Goal: Task Accomplishment & Management: Complete application form

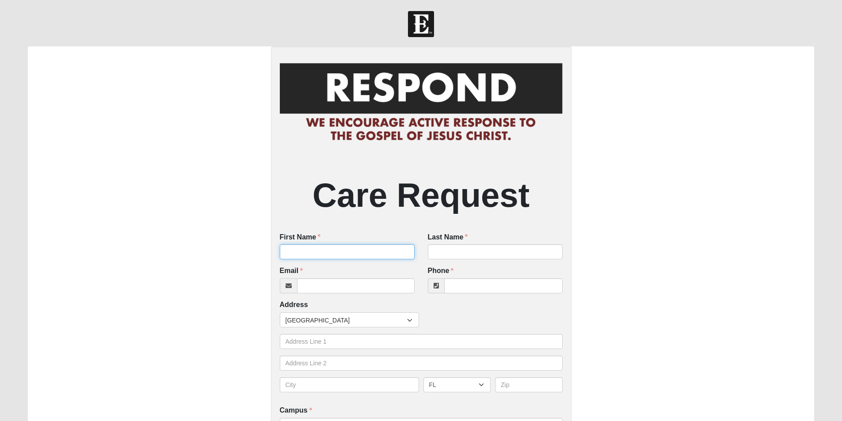
click at [322, 259] on input "First Name" at bounding box center [347, 251] width 135 height 15
type input "[PERSON_NAME]"
type input "[PERSON_NAME]([PERSON_NAME])"
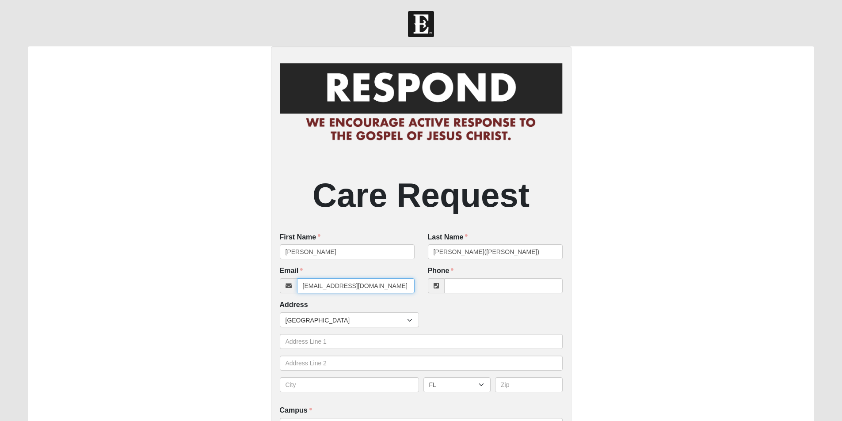
type input "[EMAIL_ADDRESS][DOMAIN_NAME]"
type input "[PHONE_NUMBER]"
type input "[STREET_ADDRESS]"
type input "[GEOGRAPHIC_DATA]"
type input "32131"
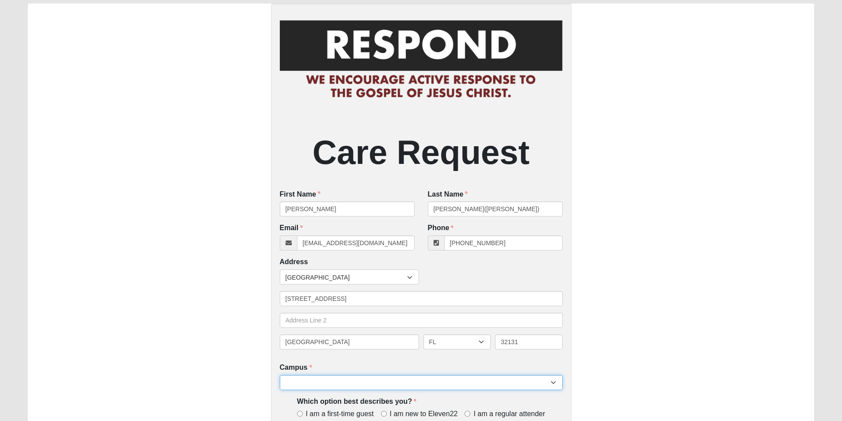
scroll to position [101, 0]
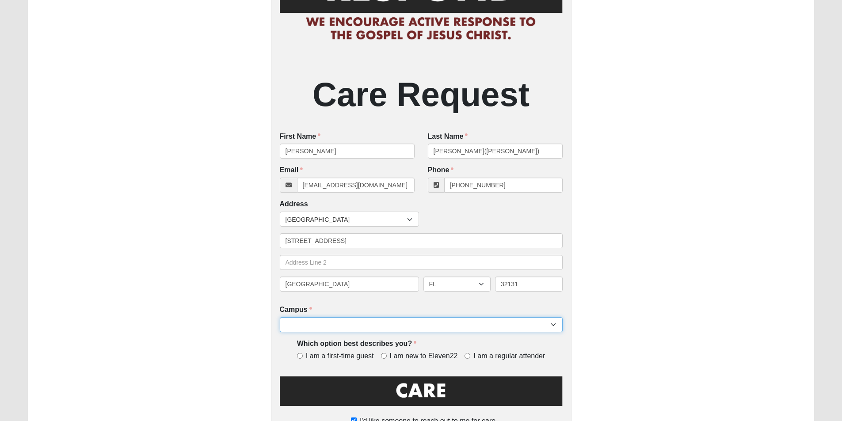
click at [324, 328] on select "Arlington Baymeadows Eleven22 Online [PERSON_NAME][GEOGRAPHIC_DATA] Jesup [GEOG…" at bounding box center [421, 324] width 283 height 15
select select "21"
click at [280, 318] on select "Arlington Baymeadows Eleven22 Online [PERSON_NAME][GEOGRAPHIC_DATA] Jesup [GEOG…" at bounding box center [421, 324] width 283 height 15
click at [298, 356] on input "I am a first-time guest" at bounding box center [300, 356] width 6 height 6
radio input "true"
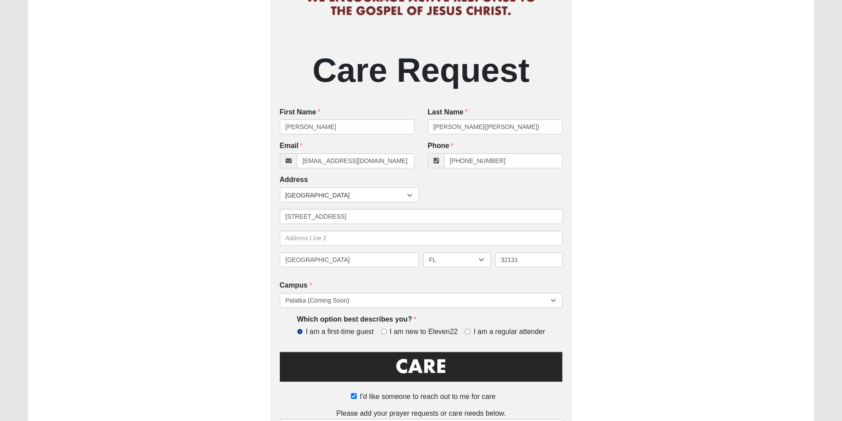
scroll to position [145, 0]
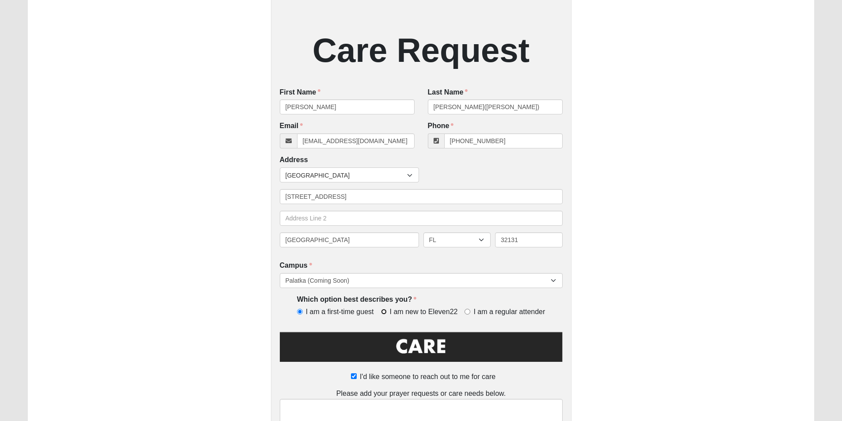
click at [382, 313] on input "I am new to Eleven22" at bounding box center [384, 312] width 6 height 6
radio input "true"
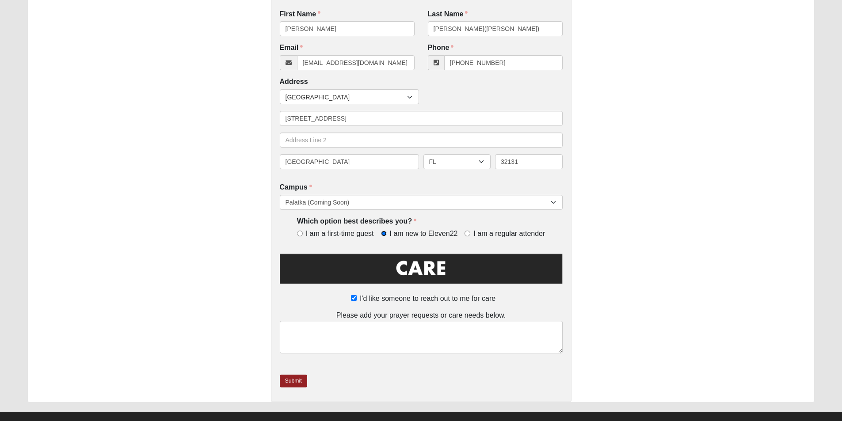
scroll to position [237, 0]
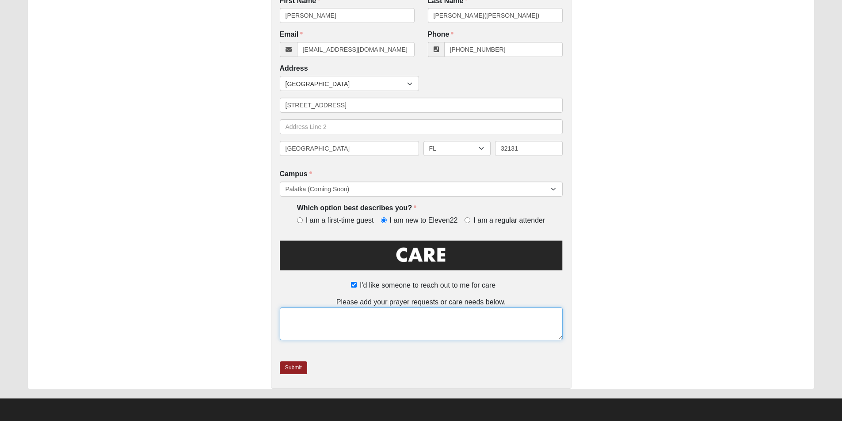
click at [354, 325] on textarea at bounding box center [421, 324] width 283 height 33
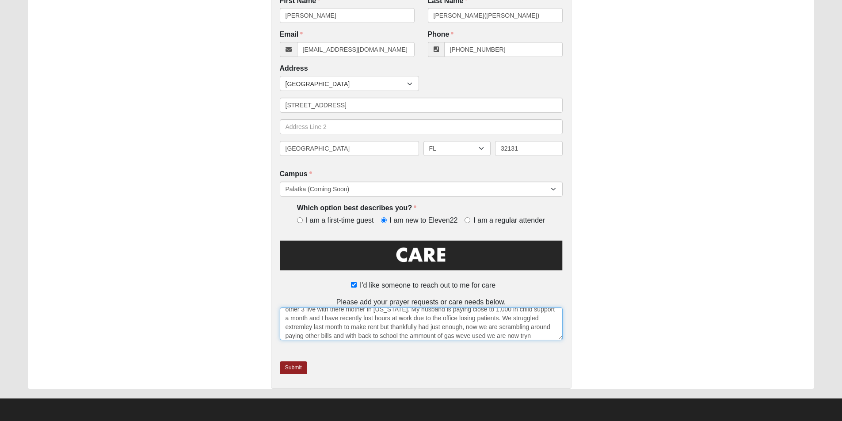
scroll to position [23, 0]
drag, startPoint x: 475, startPoint y: 328, endPoint x: 463, endPoint y: 336, distance: 14.7
click at [459, 338] on textarea "Hello I am in need of some help. My husband and I have 8 kids, 5 of whom live w…" at bounding box center [421, 324] width 283 height 33
click at [481, 328] on textarea "Hello I am in need of some help. My husband and I have 8 kids, 5 of whom live w…" at bounding box center [421, 324] width 283 height 33
click at [398, 340] on textarea "Hello I am in need of some help. My husband and I have 8 kids, 5 of whom live w…" at bounding box center [421, 324] width 283 height 33
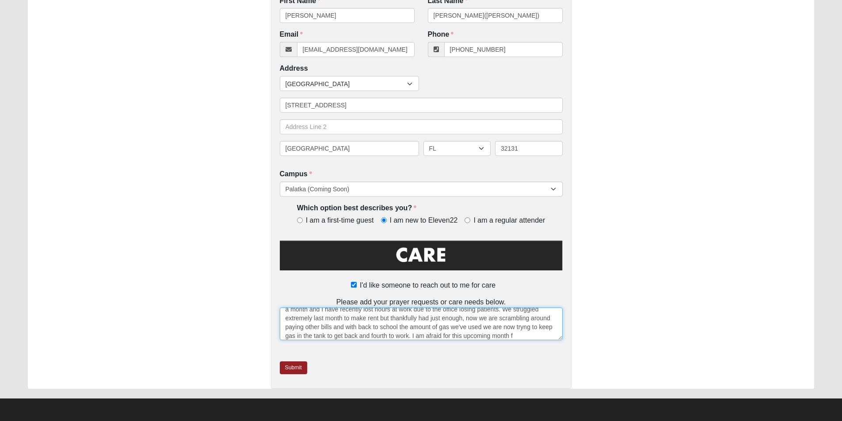
scroll to position [32, 0]
click at [410, 338] on textarea "Hello I am in need of some help. My husband and I have 8 kids, 5 of whom live w…" at bounding box center [421, 324] width 283 height 33
click at [375, 334] on textarea "Hello I am in need of some help. My husband and I have 8 kids, 5 of whom live w…" at bounding box center [421, 324] width 283 height 33
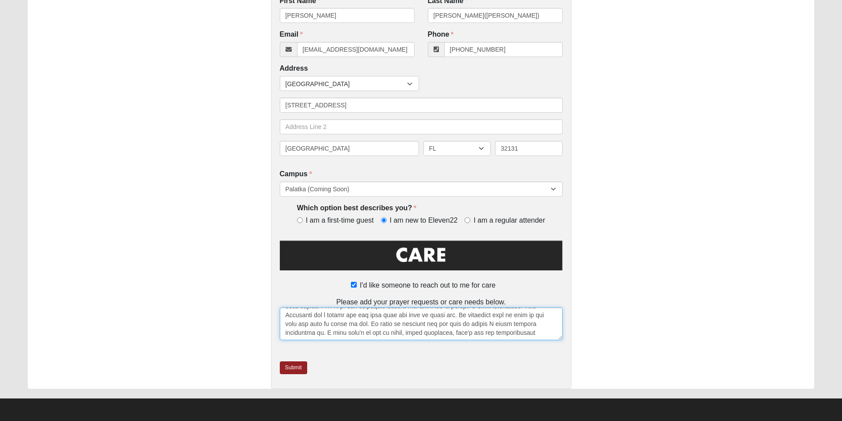
click at [415, 339] on textarea at bounding box center [421, 324] width 283 height 33
click at [549, 320] on textarea at bounding box center [421, 324] width 283 height 33
click at [493, 331] on textarea at bounding box center [421, 324] width 283 height 33
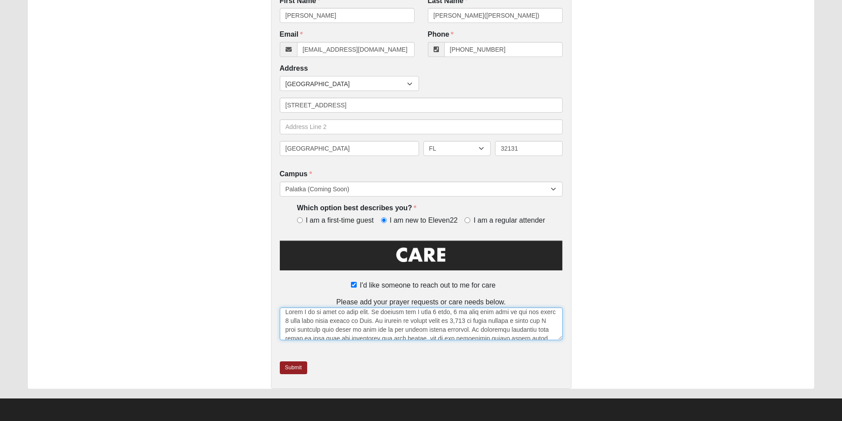
scroll to position [0, 0]
click at [453, 331] on textarea at bounding box center [421, 324] width 283 height 33
click at [533, 334] on textarea at bounding box center [421, 324] width 283 height 33
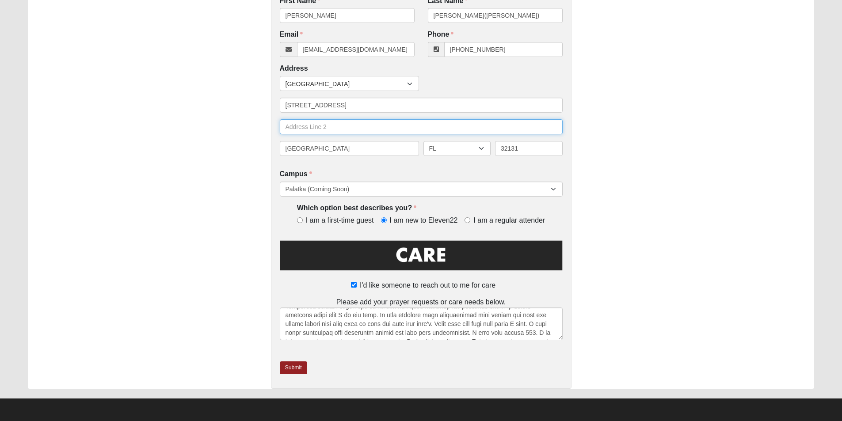
drag, startPoint x: 458, startPoint y: 324, endPoint x: 491, endPoint y: 131, distance: 195.1
click at [491, 131] on input "text" at bounding box center [421, 126] width 283 height 15
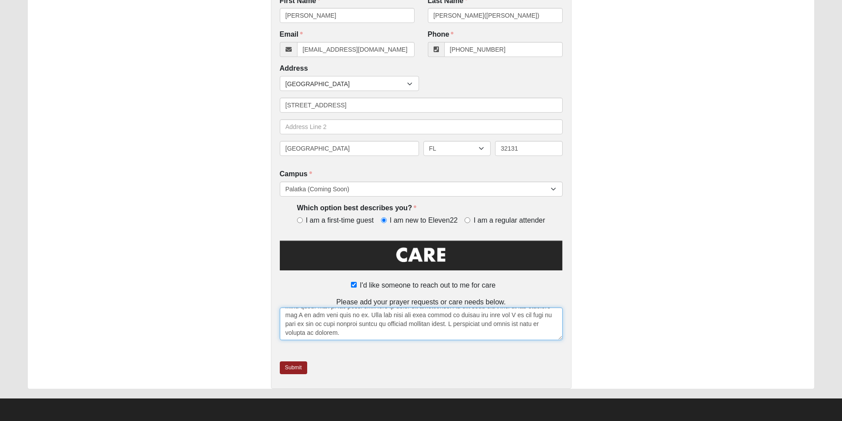
scroll to position [237, 0]
type textarea "Hello I am in need of some help. My husband and I have 8 kids, 5 of whom live w…"
click at [291, 367] on link "Submit" at bounding box center [293, 368] width 27 height 13
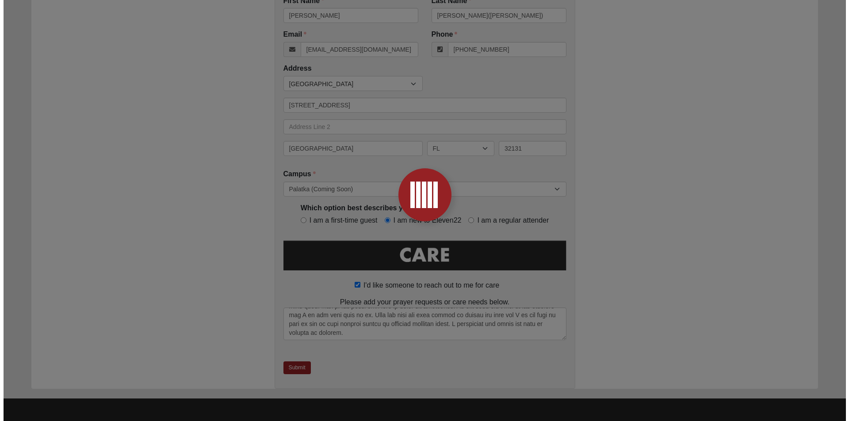
scroll to position [0, 0]
